Goal: Ask a question

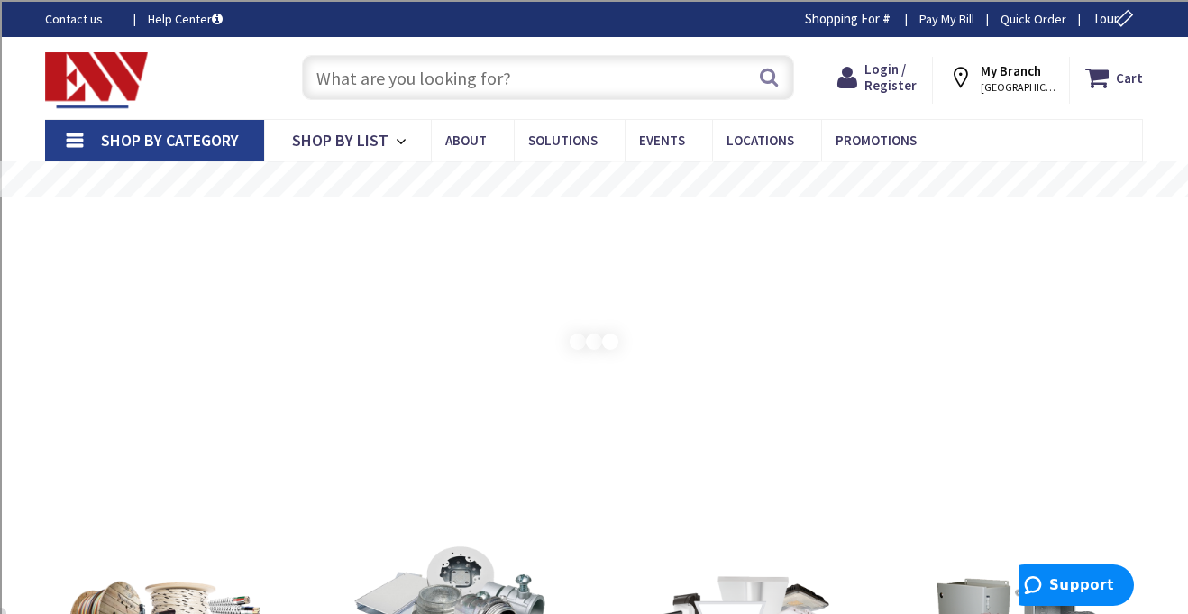
click at [65, 135] on link "Shop By Category" at bounding box center [154, 140] width 219 height 41
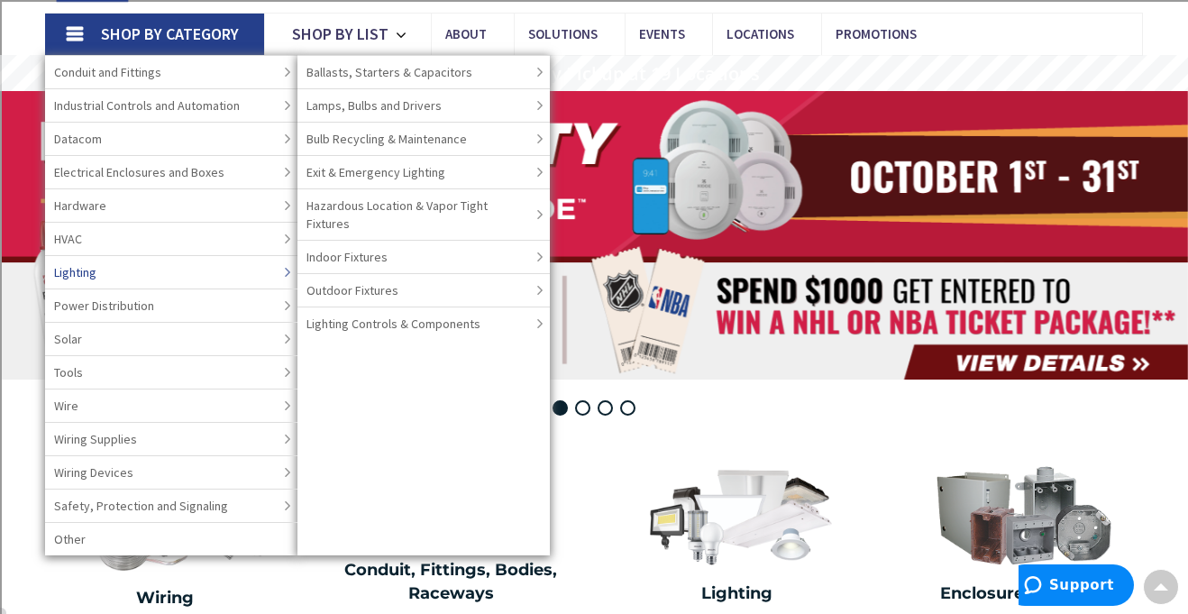
scroll to position [108, 0]
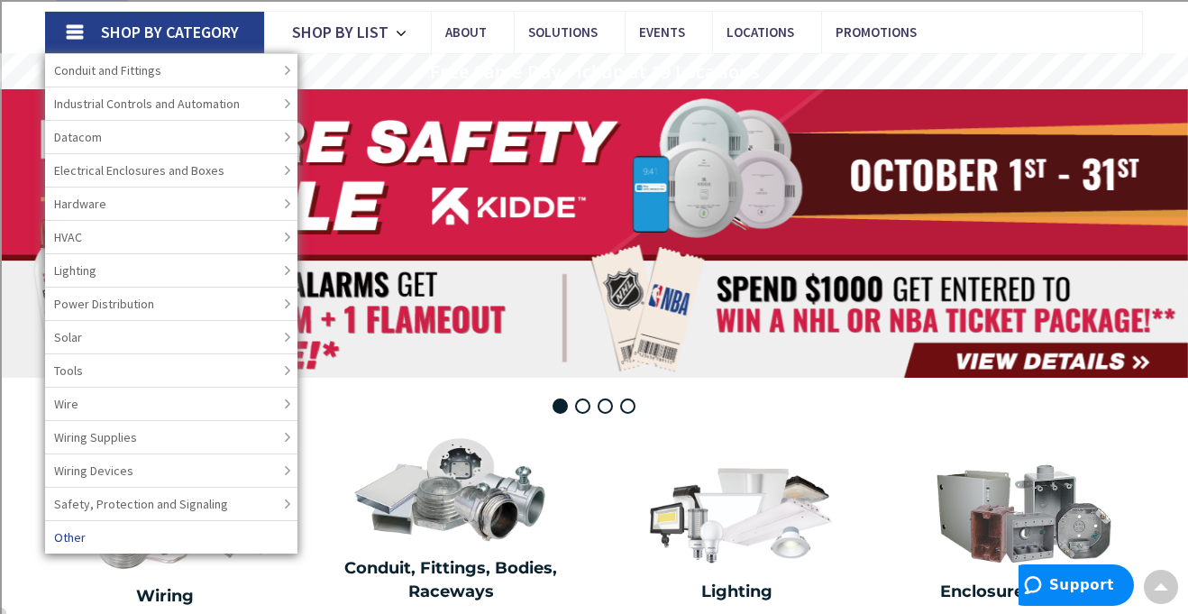
click at [78, 539] on span "Other" at bounding box center [70, 537] width 32 height 18
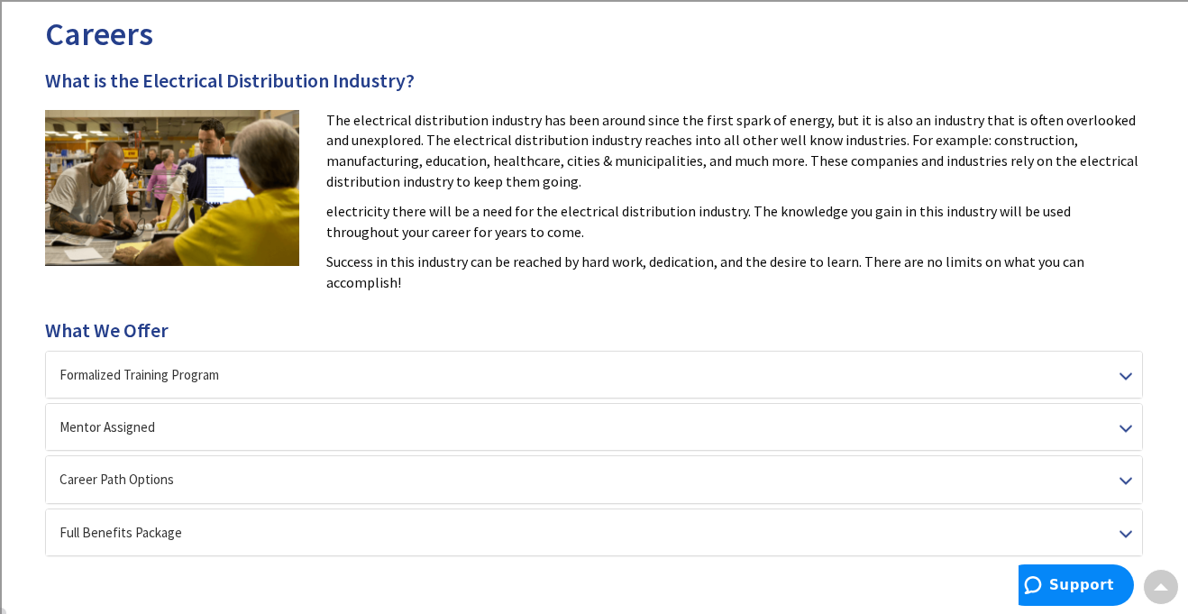
scroll to position [261, 0]
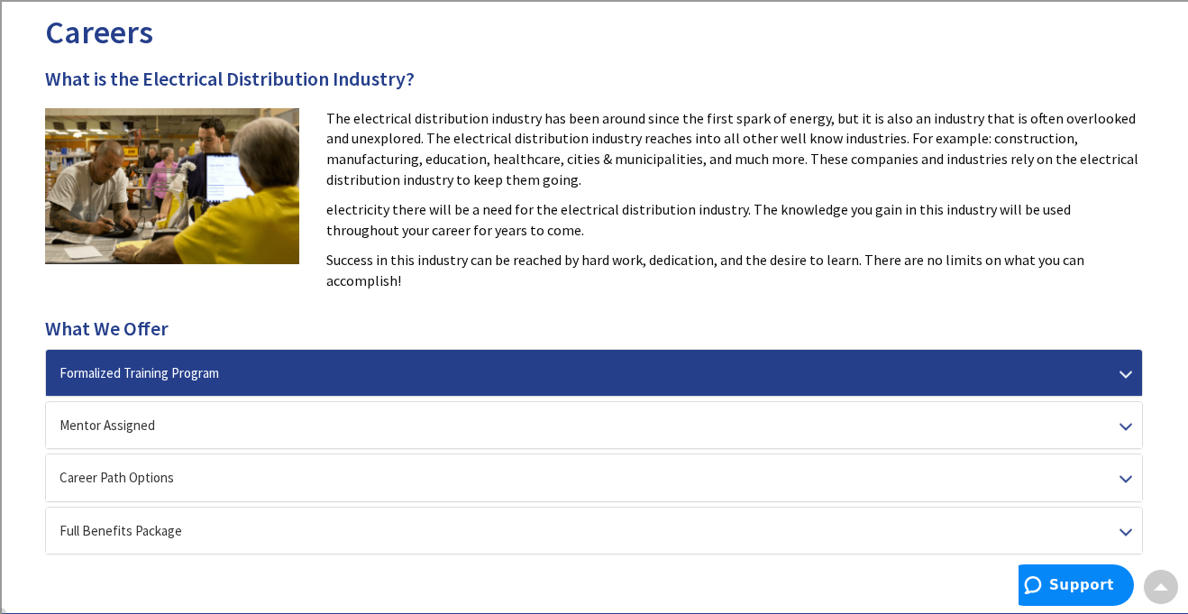
click at [1130, 377] on div "Formalized Training Program" at bounding box center [594, 373] width 1096 height 46
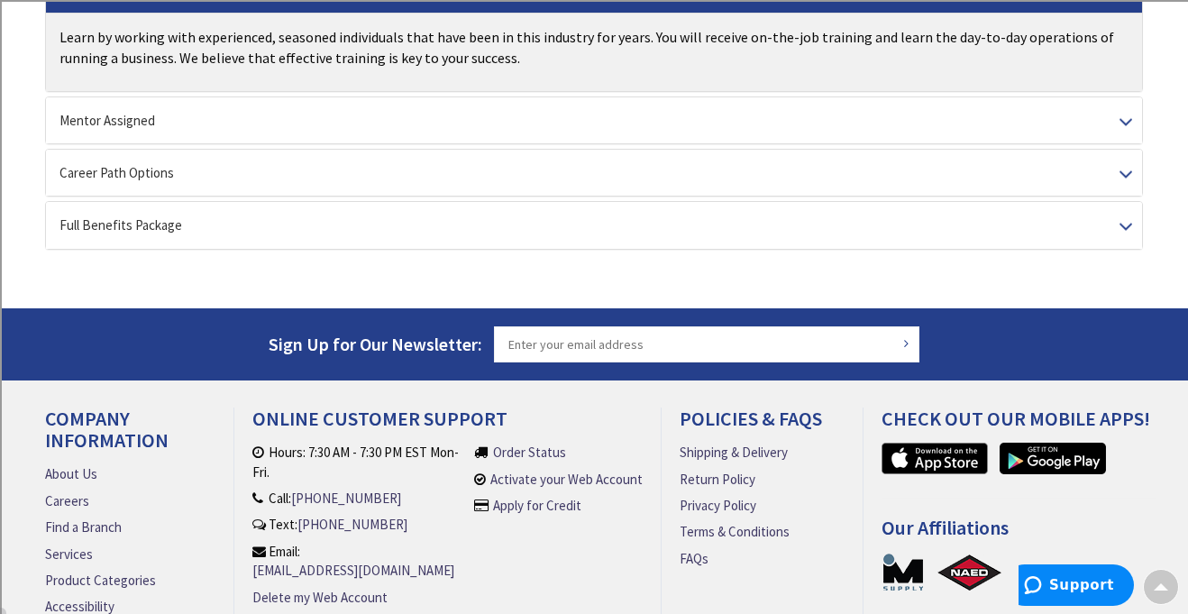
scroll to position [667, 0]
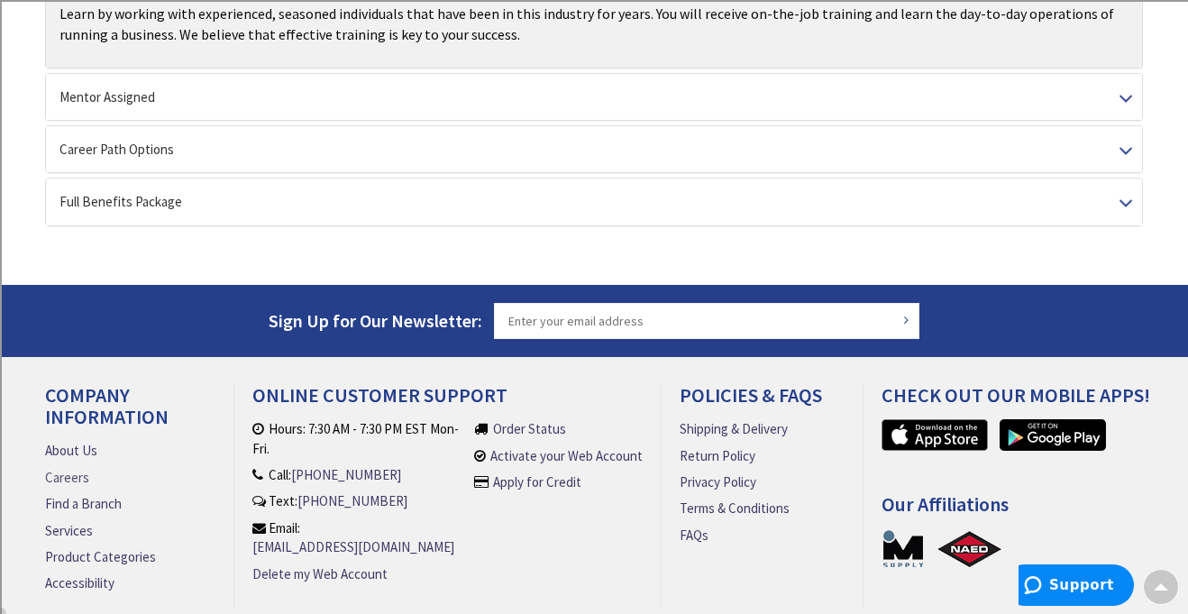
click at [65, 473] on link "Careers" at bounding box center [67, 477] width 44 height 19
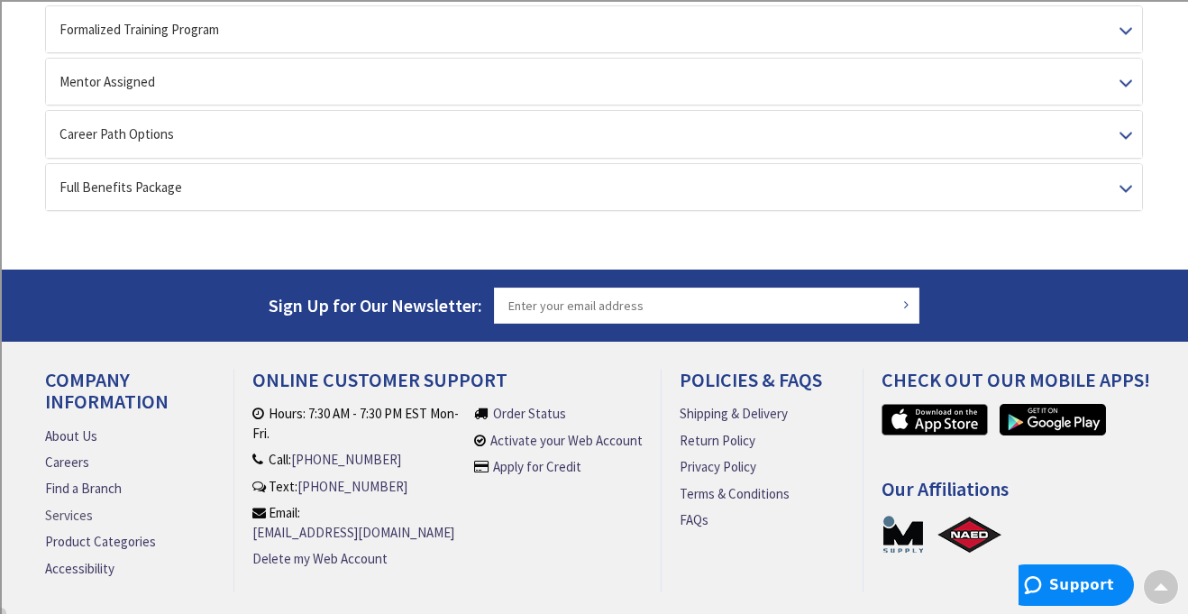
click at [79, 517] on link "Services" at bounding box center [69, 515] width 48 height 19
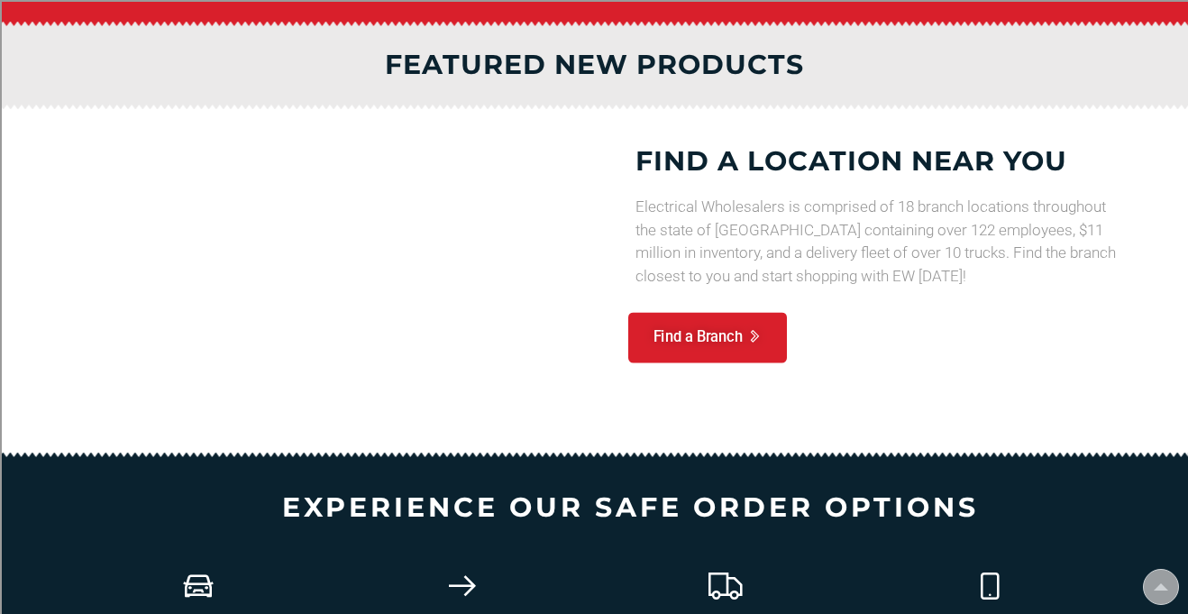
click at [774, 334] on link "Find a Branch" at bounding box center [707, 338] width 159 height 51
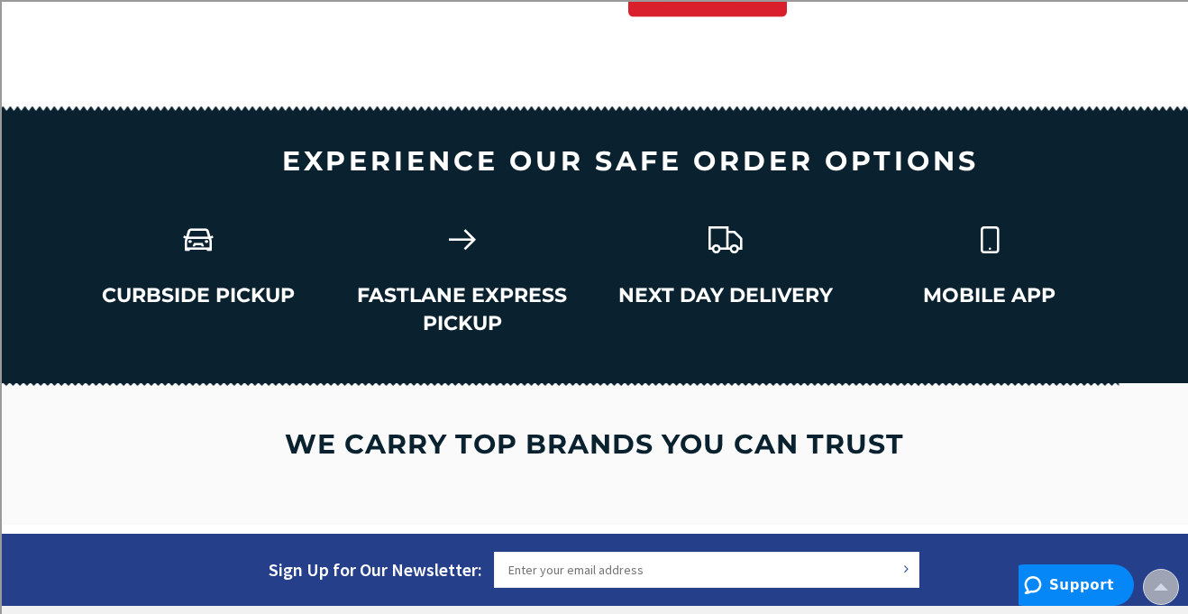
scroll to position [2569, 0]
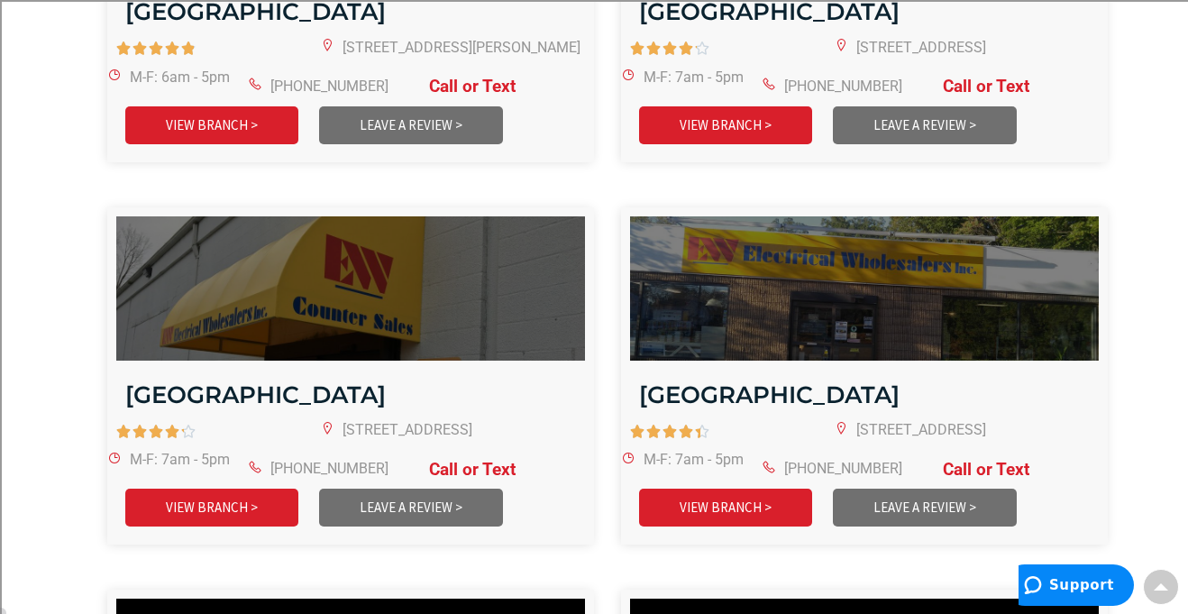
scroll to position [2922, 0]
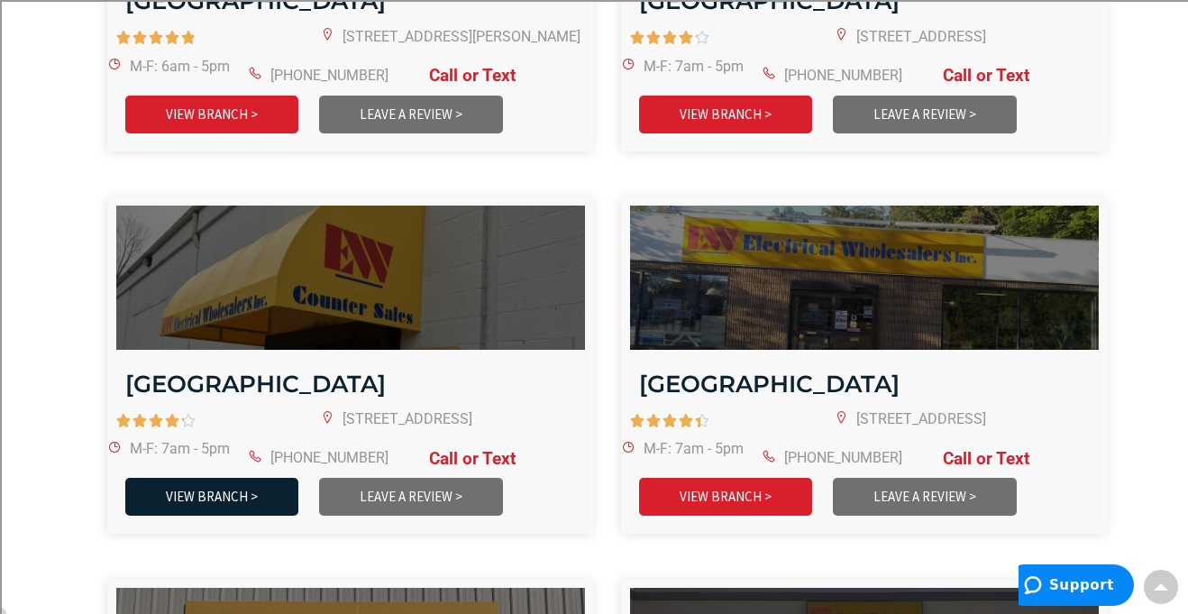
click at [250, 478] on link "VIEW BRANCH >" at bounding box center [211, 496] width 173 height 37
click at [246, 478] on link "VIEW BRANCH >" at bounding box center [211, 496] width 173 height 37
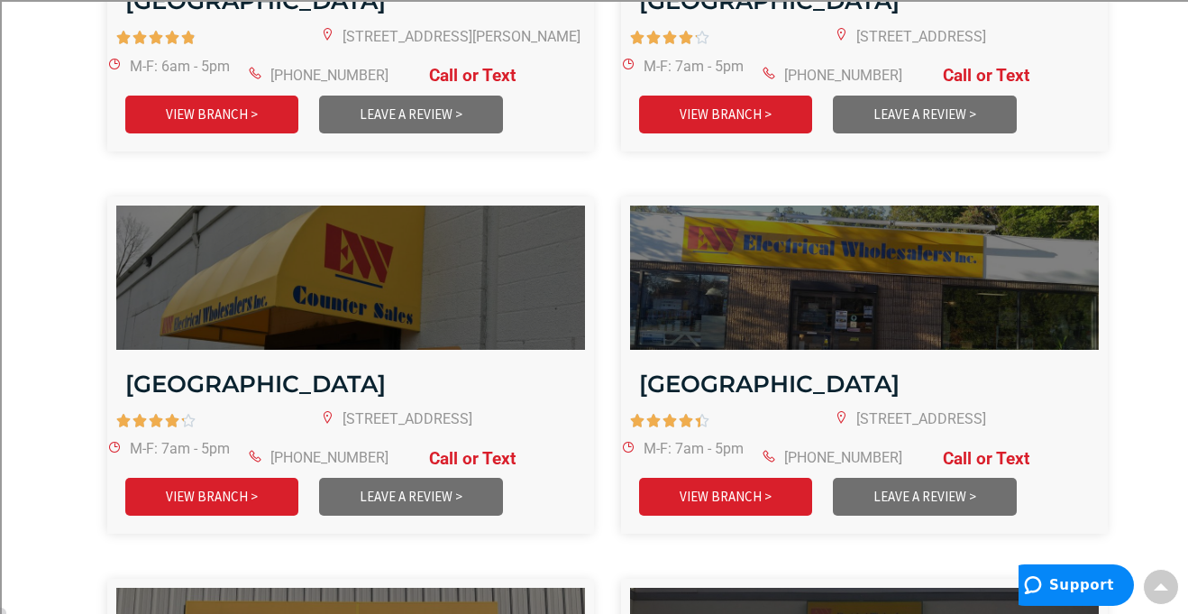
click at [407, 449] on link at bounding box center [461, 459] width 109 height 21
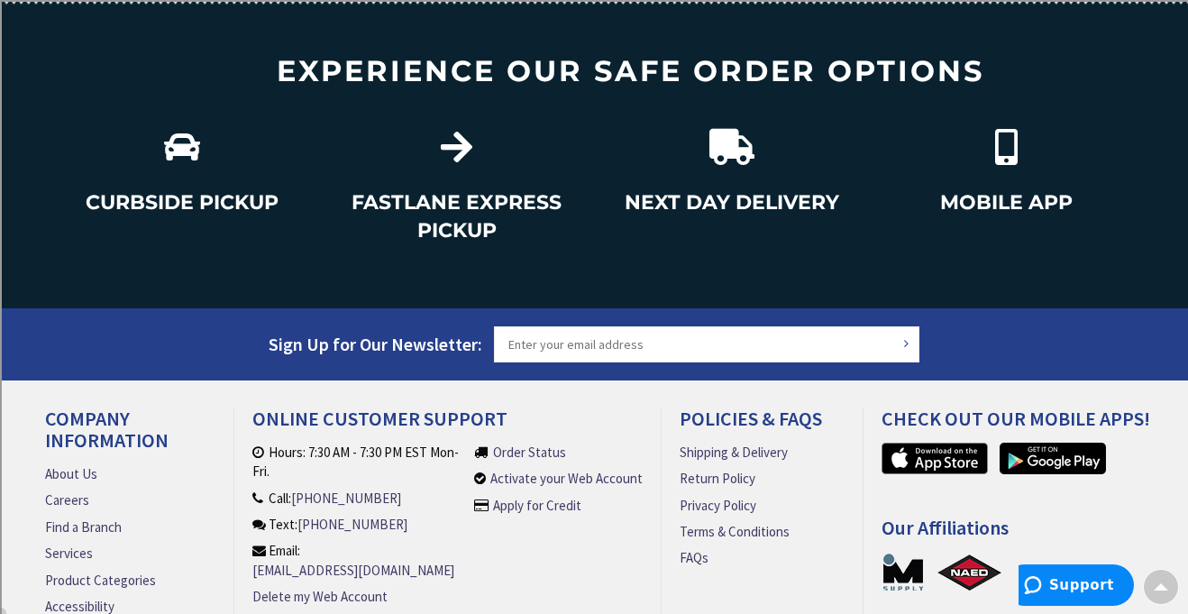
scroll to position [2318, 0]
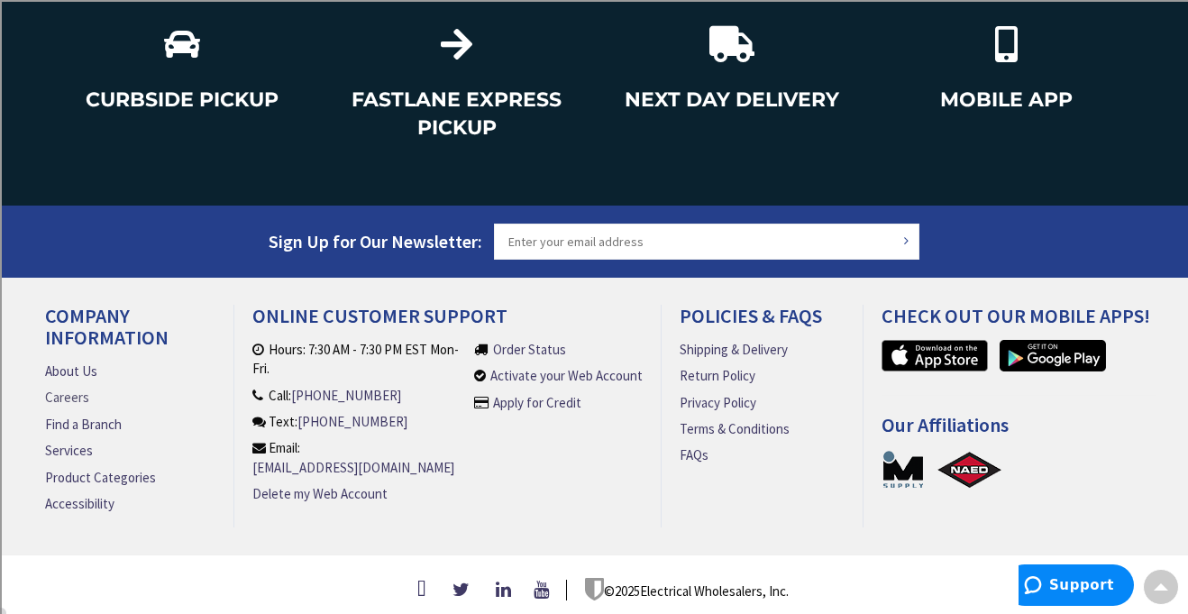
click at [65, 388] on link "Careers" at bounding box center [67, 397] width 44 height 19
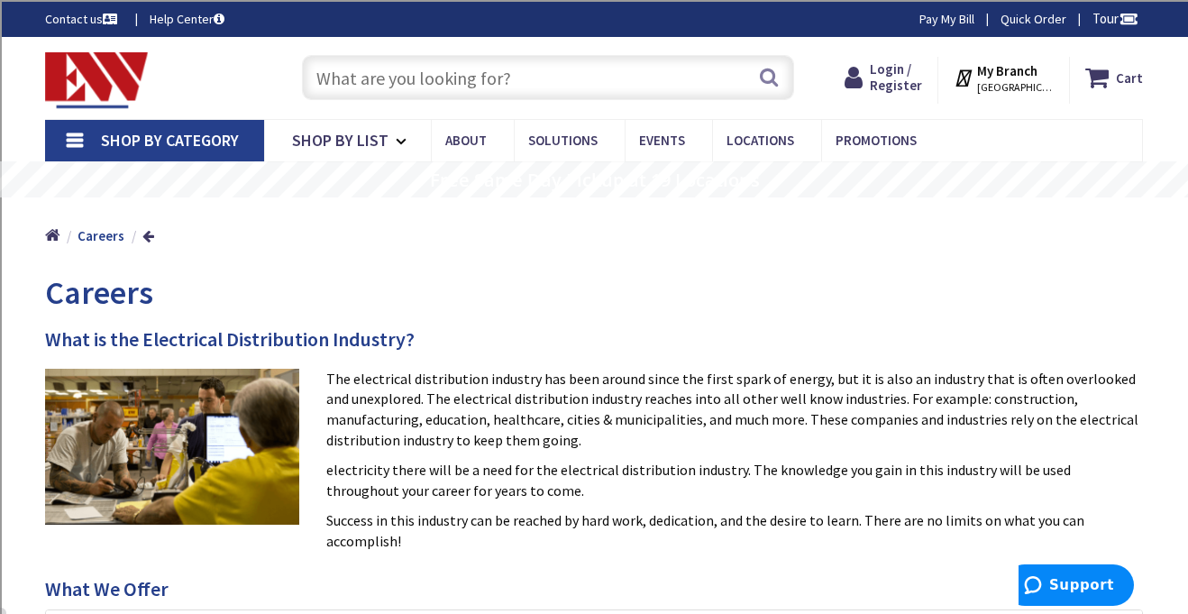
click at [65, 388] on img at bounding box center [172, 447] width 254 height 156
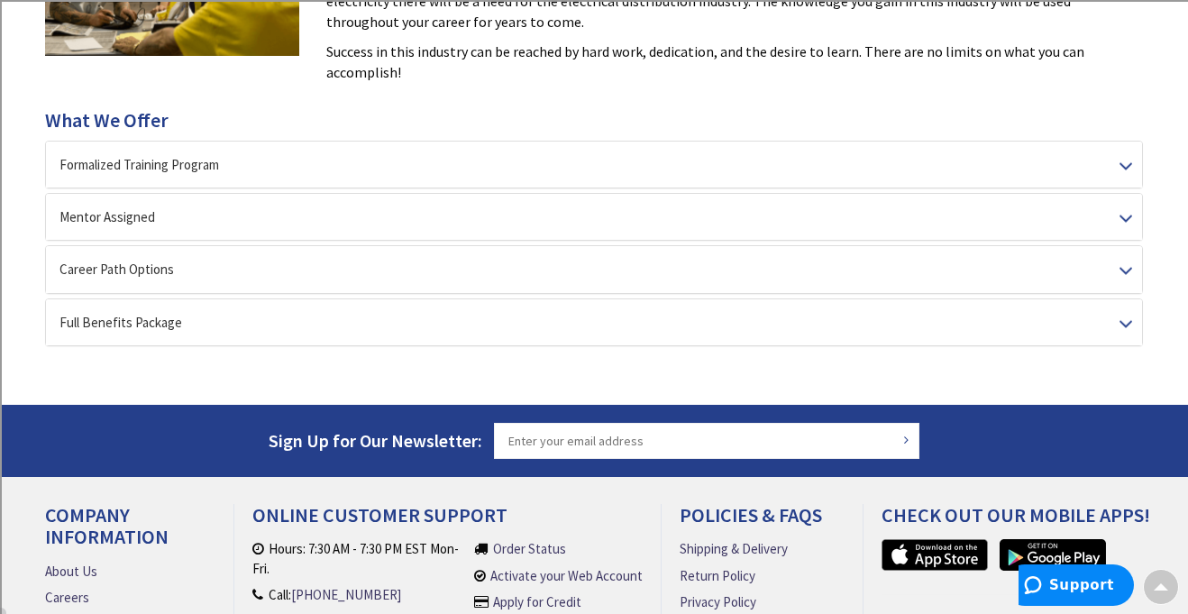
scroll to position [471, 0]
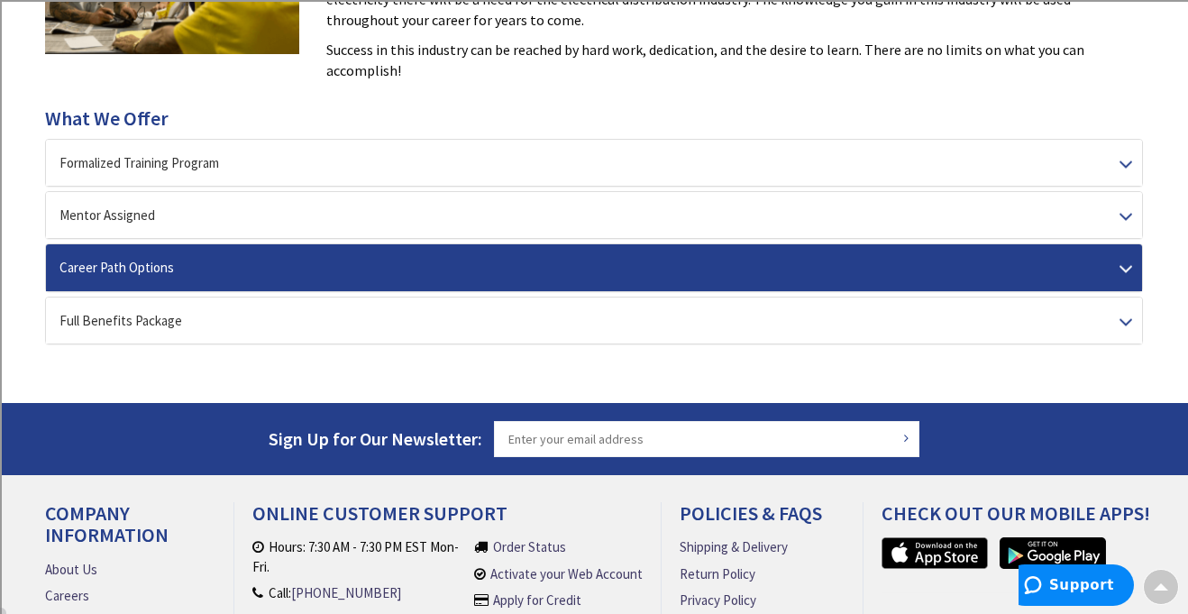
click at [478, 261] on div "Career Path Options" at bounding box center [594, 267] width 1096 height 46
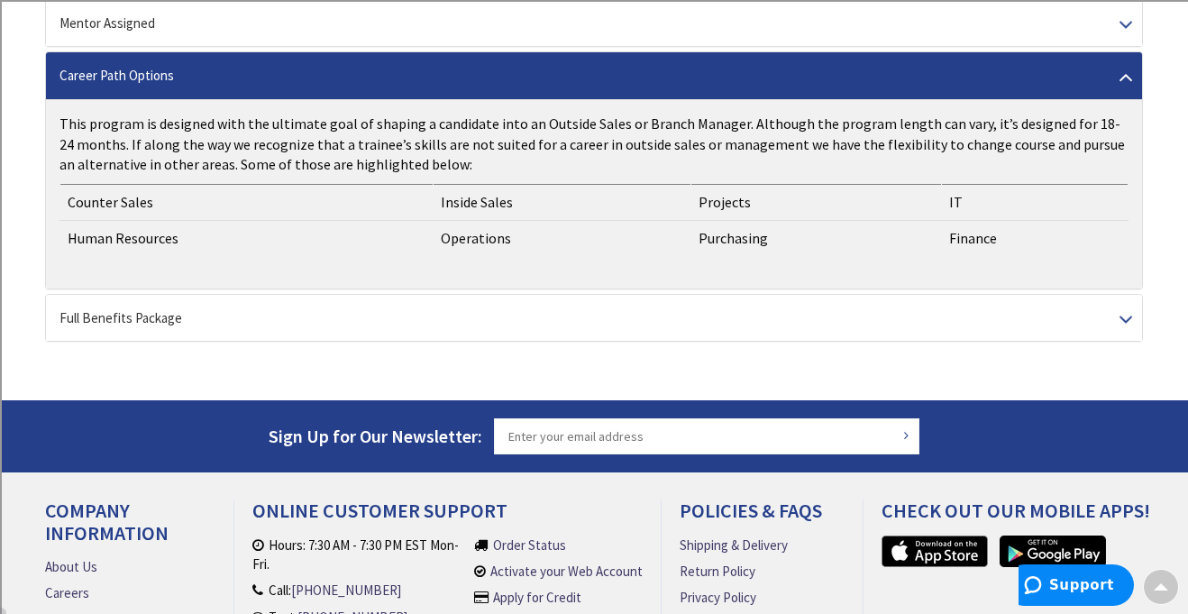
scroll to position [665, 0]
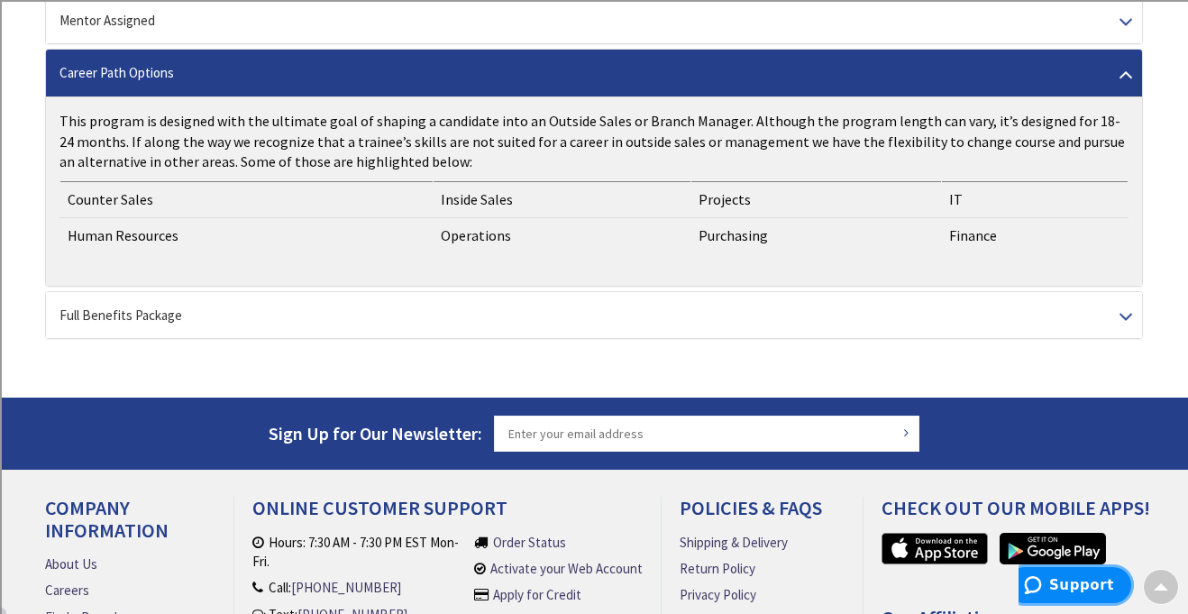
click at [1057, 596] on button "Support" at bounding box center [1069, 584] width 130 height 41
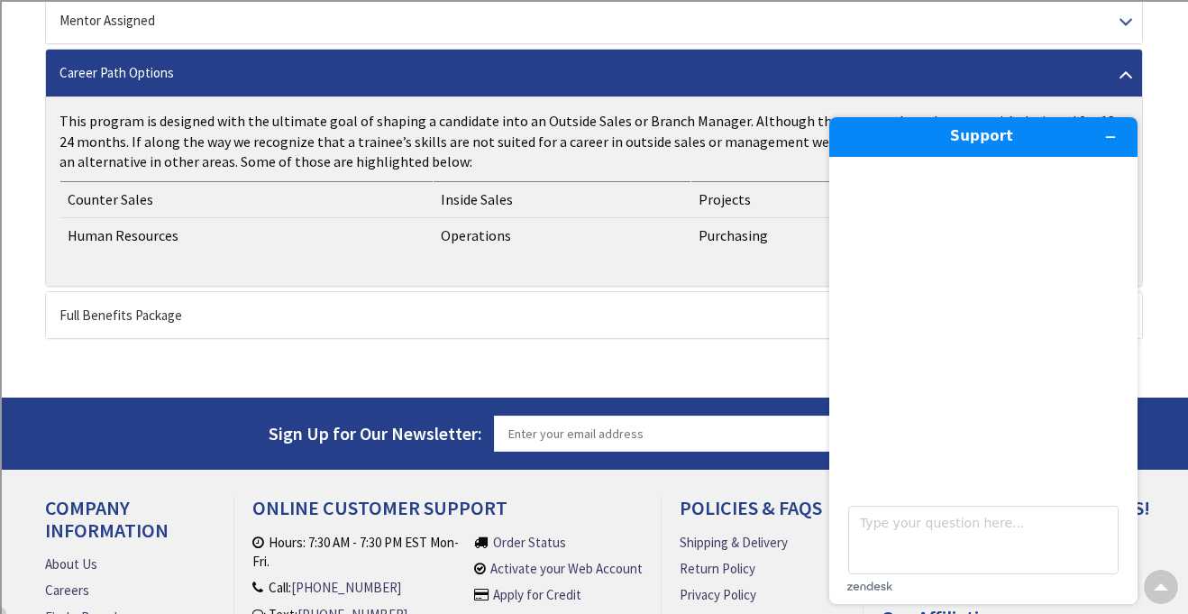
scroll to position [0, 0]
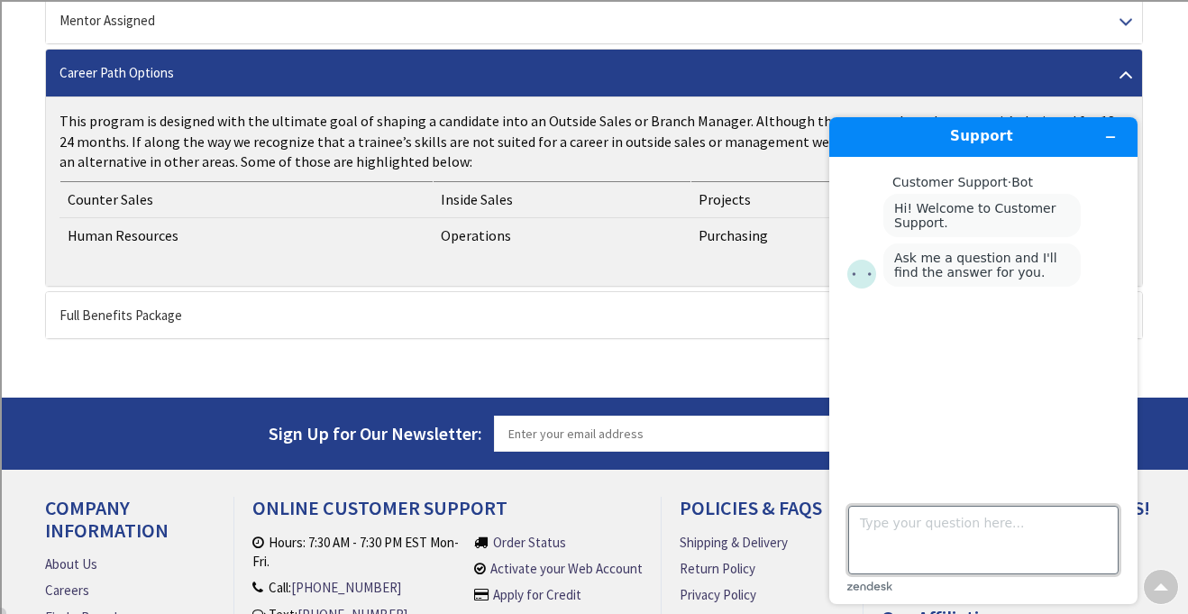
click at [950, 541] on textarea "Type your question here..." at bounding box center [983, 540] width 270 height 69
click at [885, 520] on textarea "Im A senior at" at bounding box center [983, 540] width 270 height 69
click at [946, 529] on textarea "Im a senior at" at bounding box center [983, 540] width 270 height 69
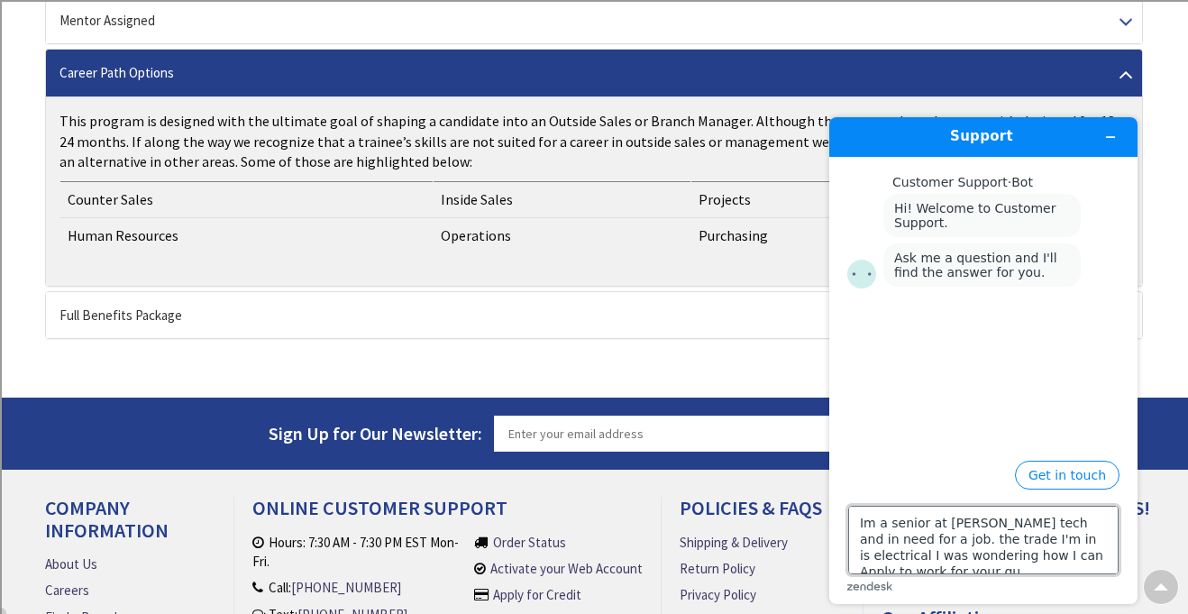
scroll to position [6, 0]
type textarea "Im a senior at [PERSON_NAME] tech and in need for a job. the trade I'm in is el…"
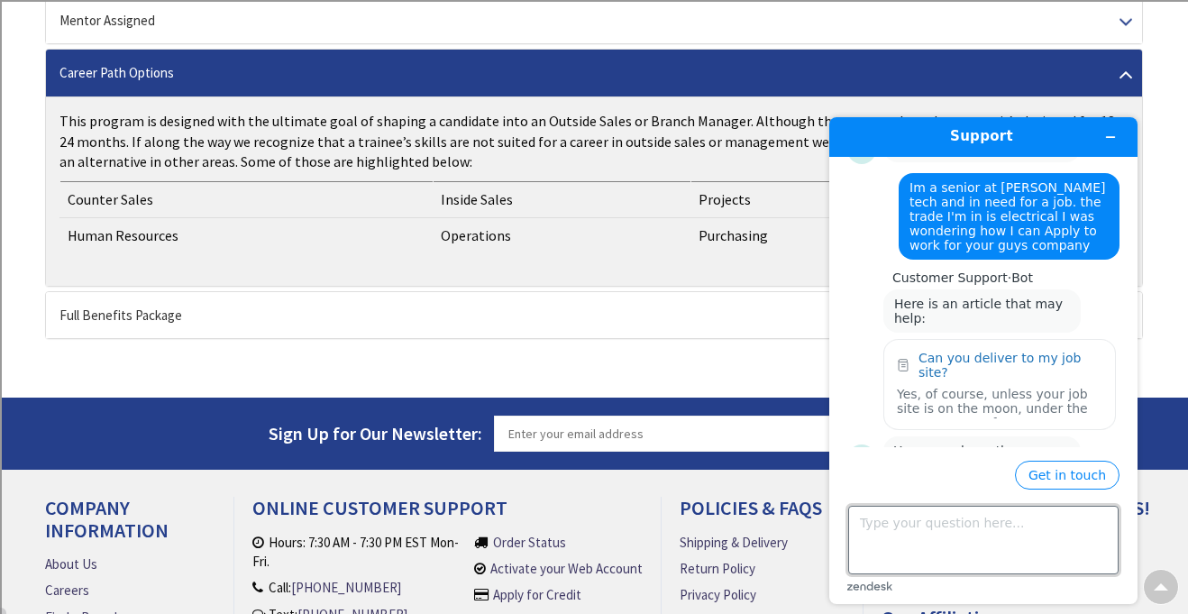
scroll to position [160, 0]
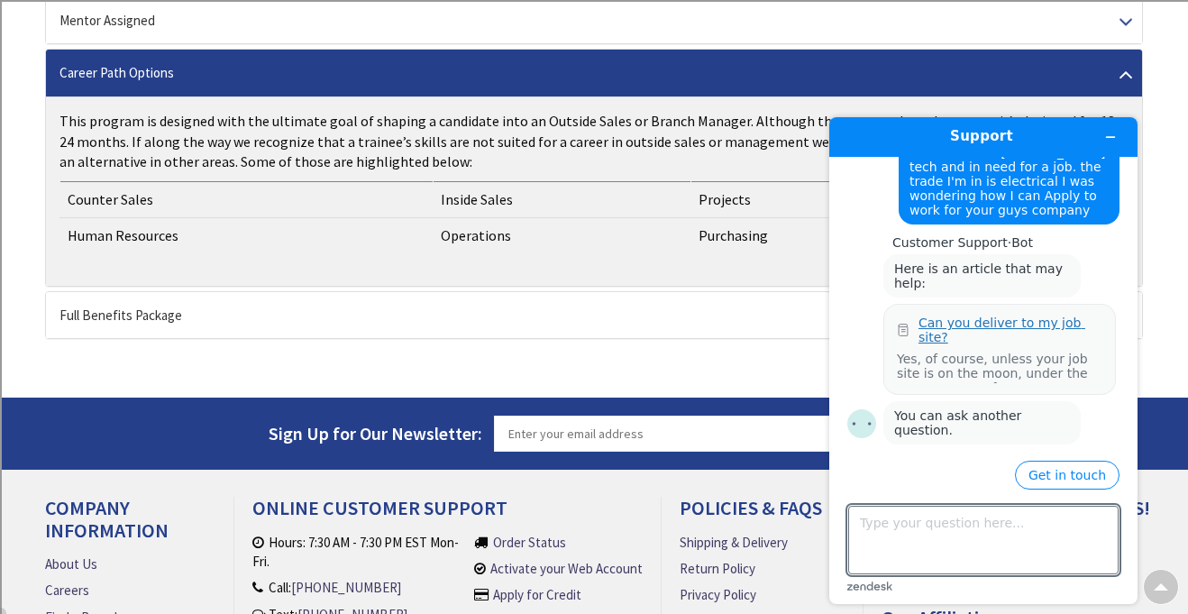
click at [1020, 316] on div "Can you deliver to my job site?" at bounding box center [1011, 330] width 184 height 29
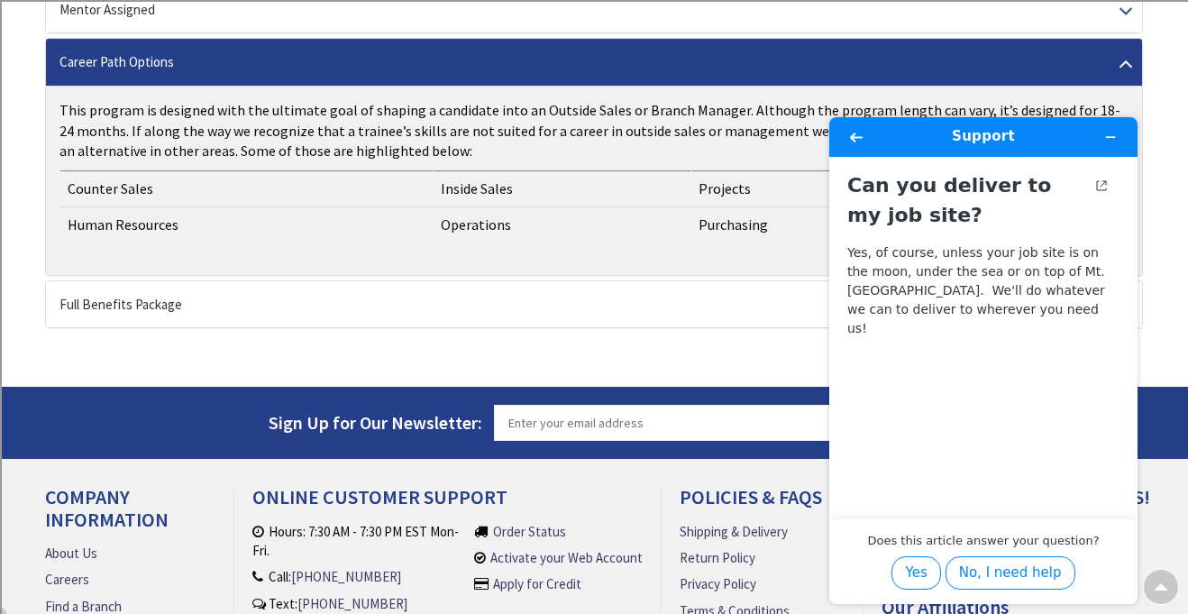
scroll to position [685, 0]
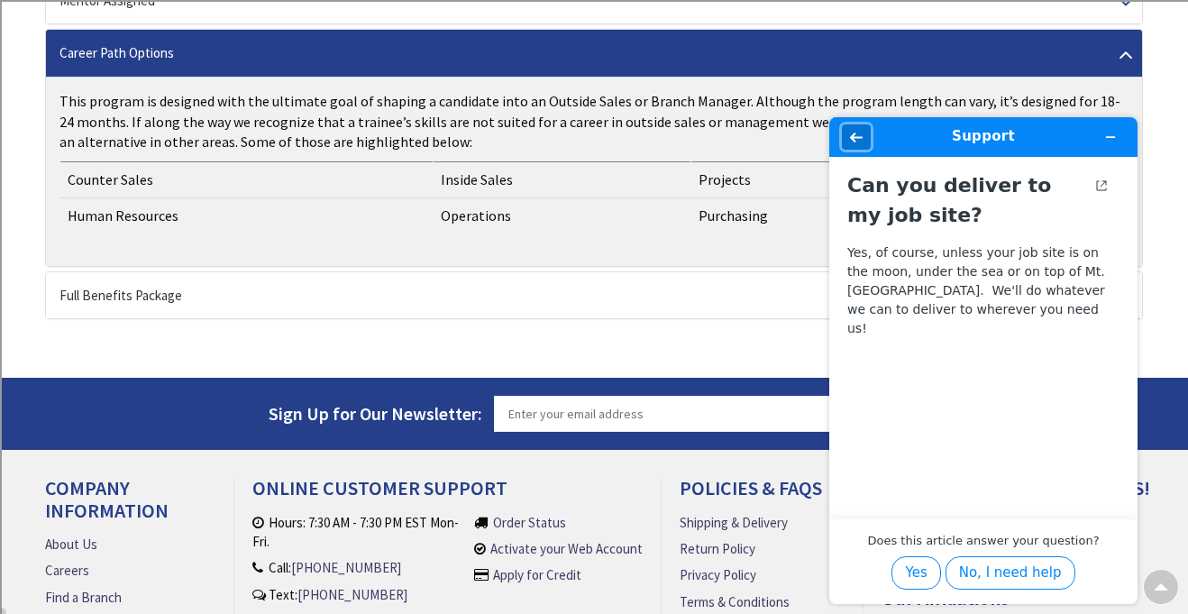
click at [850, 142] on icon "Back" at bounding box center [856, 137] width 13 height 13
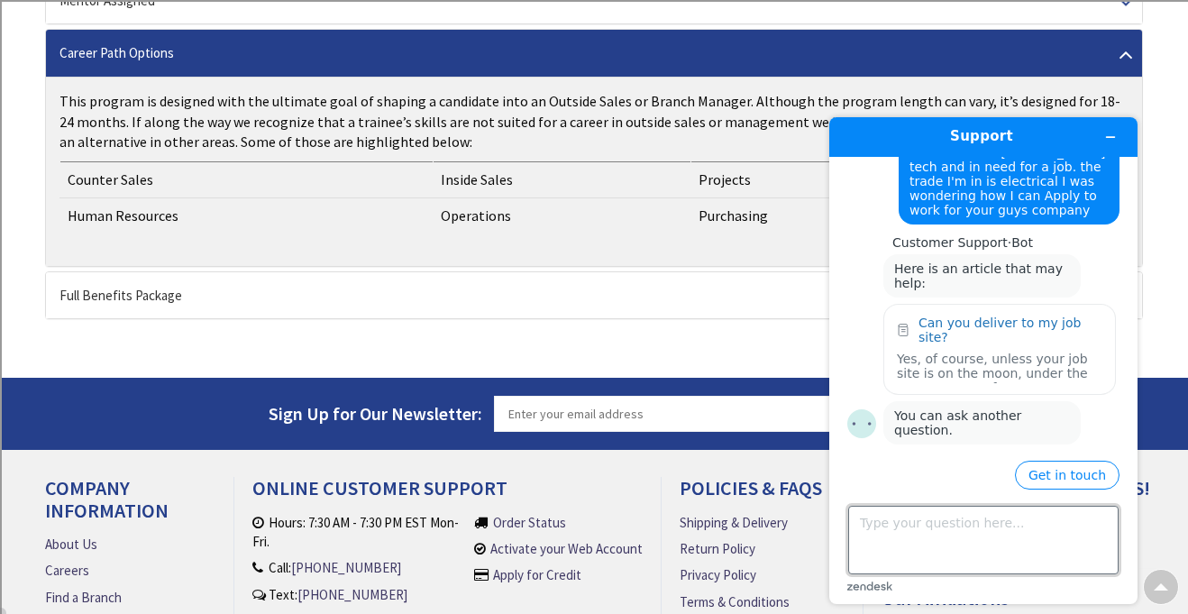
click at [900, 544] on textarea "Type your question here..." at bounding box center [983, 540] width 270 height 69
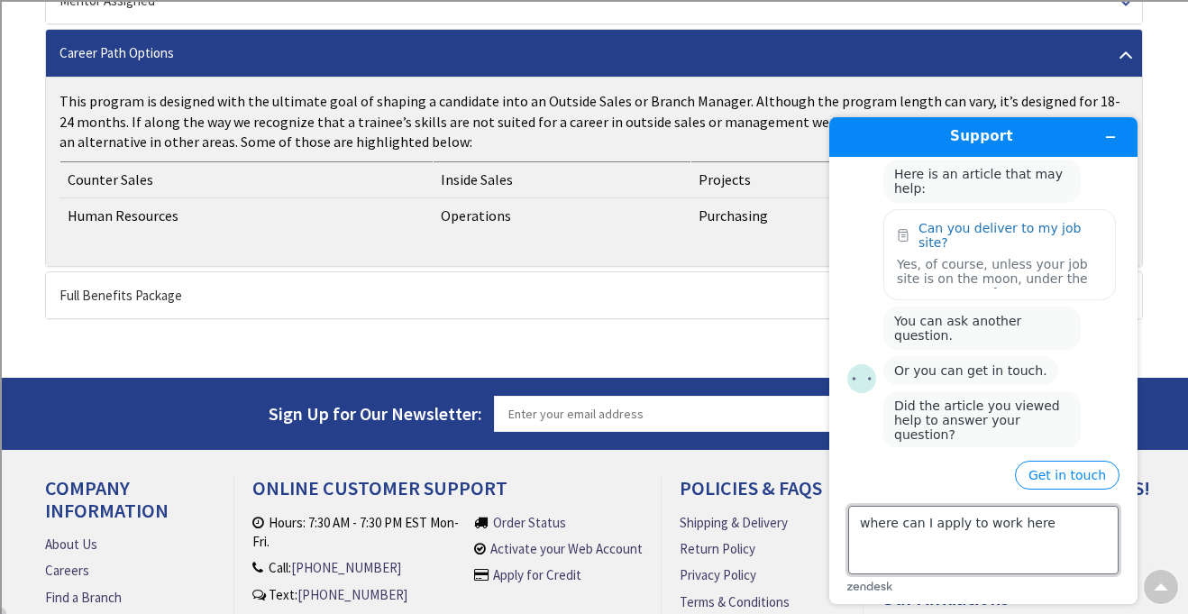
type textarea "where can I apply to work here"
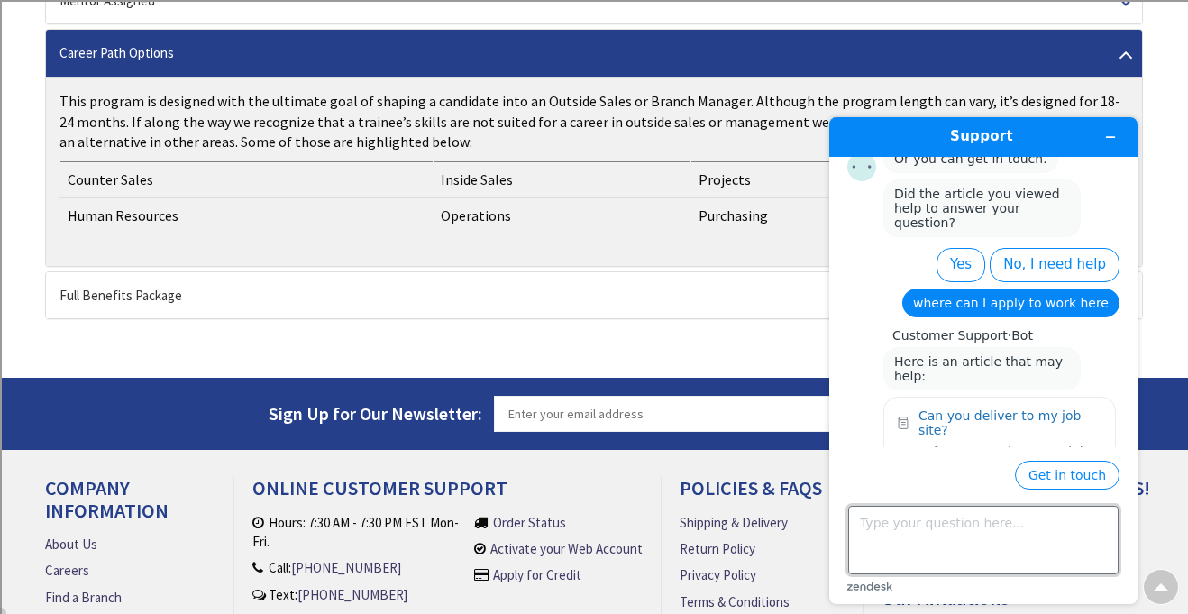
scroll to position [501, 0]
